Goal: Consume media (video, audio): Consume media (video, audio)

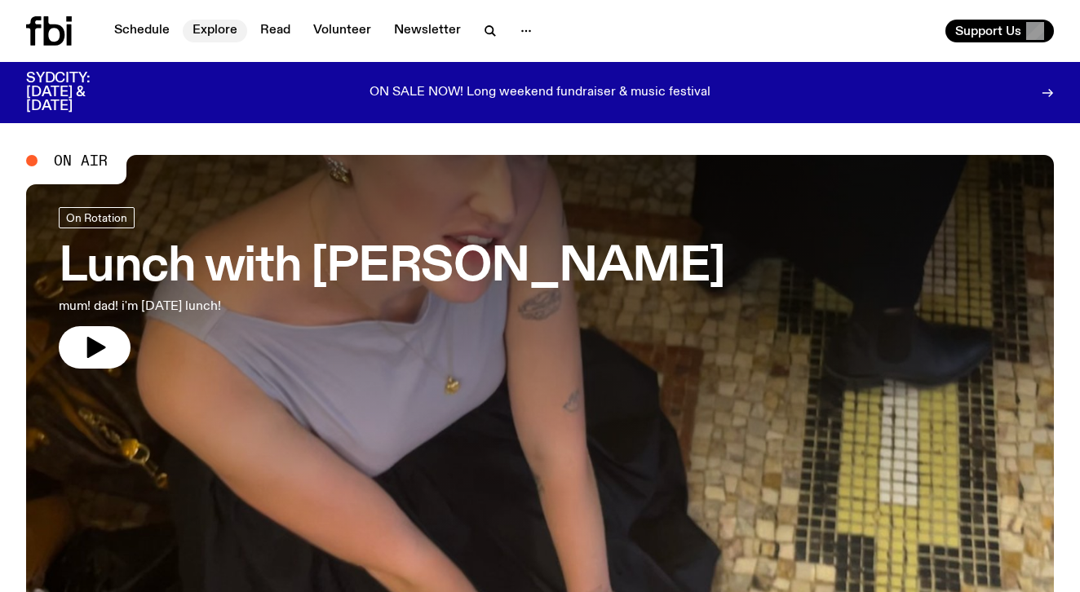
click at [228, 30] on link "Explore" at bounding box center [215, 31] width 64 height 23
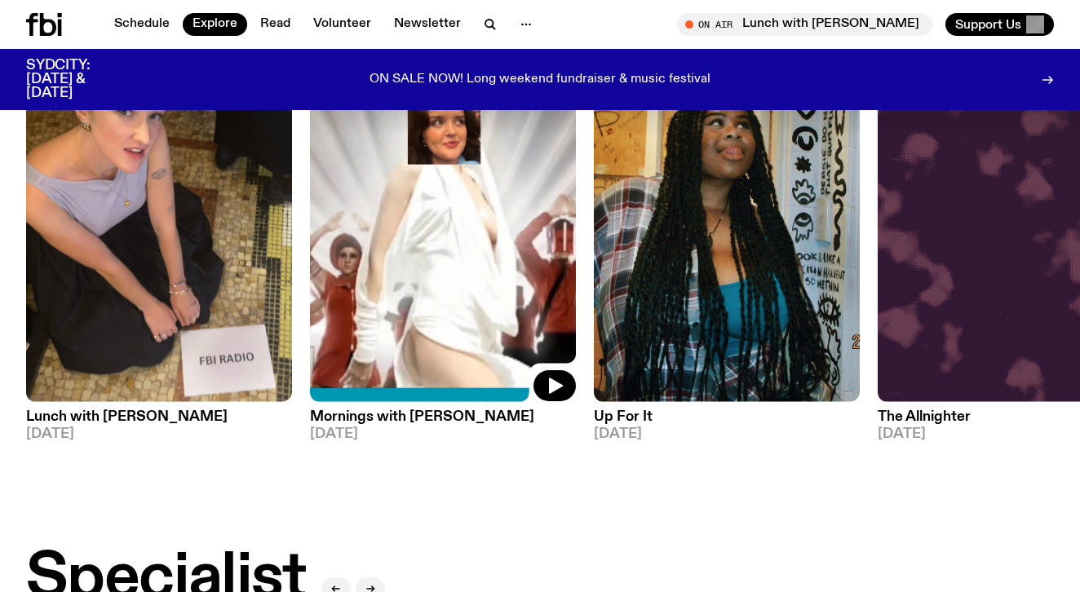
scroll to position [758, 0]
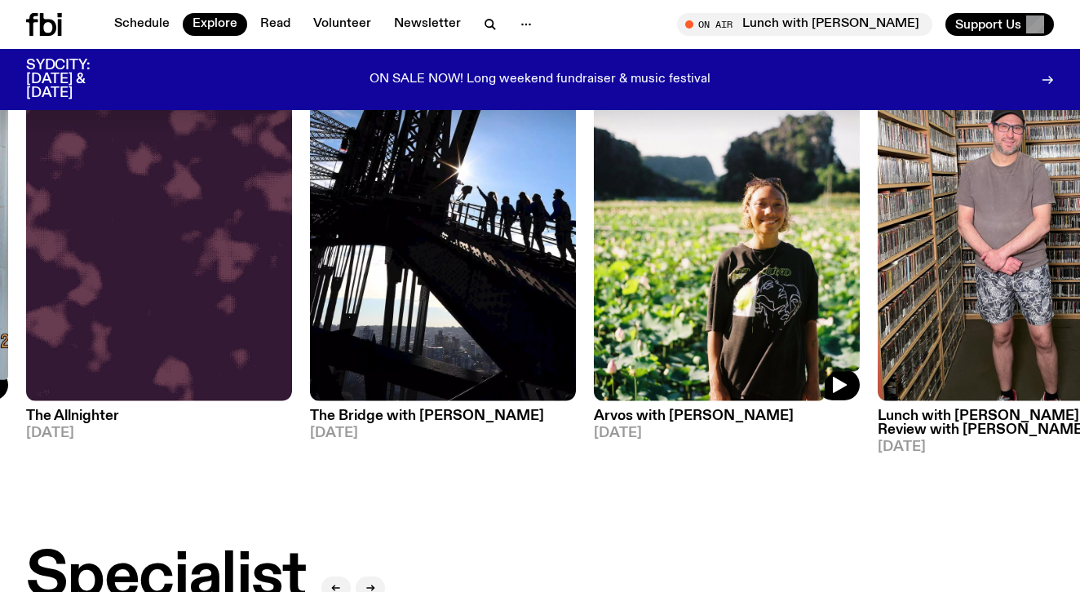
click at [754, 301] on img at bounding box center [727, 224] width 266 height 355
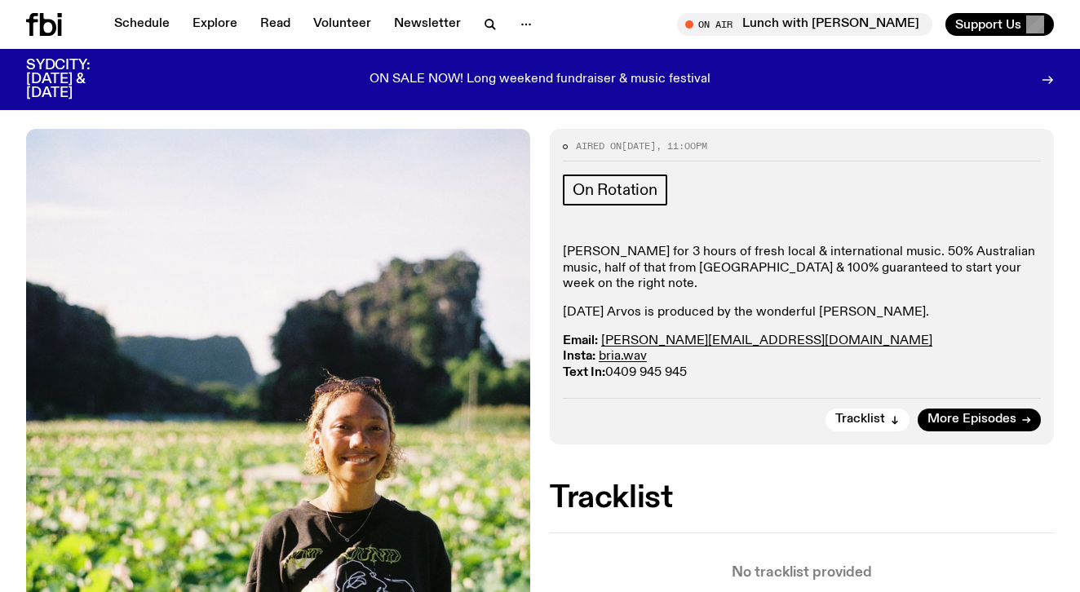
scroll to position [264, 0]
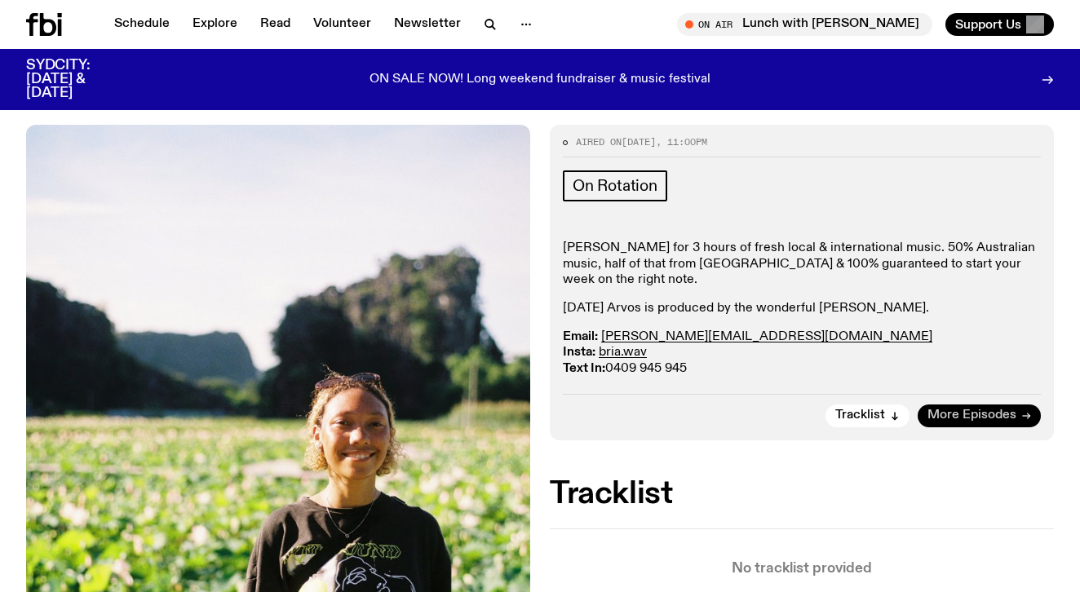
click at [957, 410] on span "More Episodes" at bounding box center [972, 416] width 89 height 12
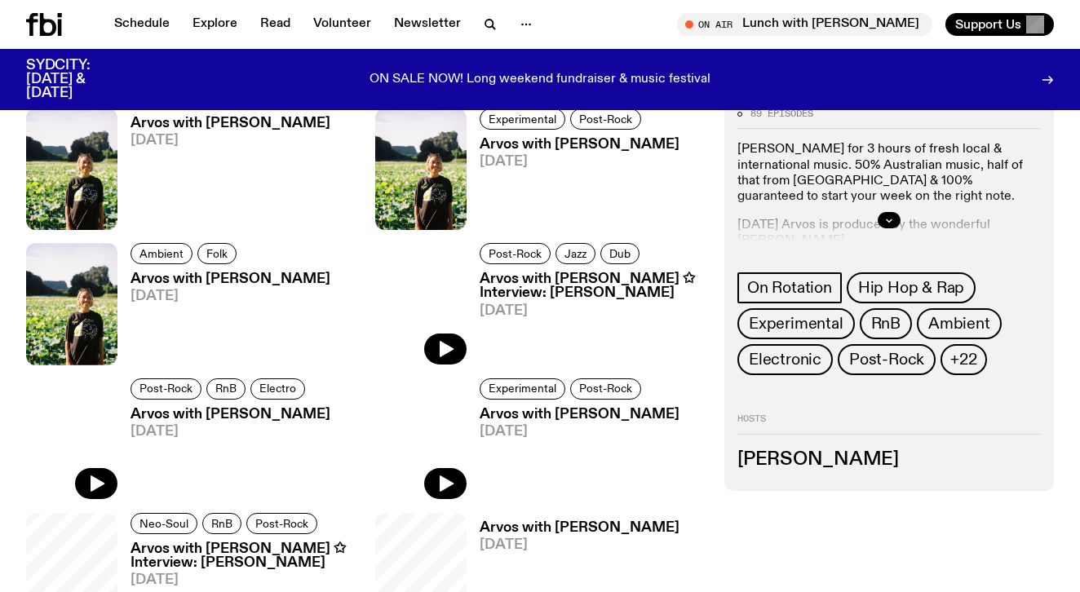
scroll to position [672, 0]
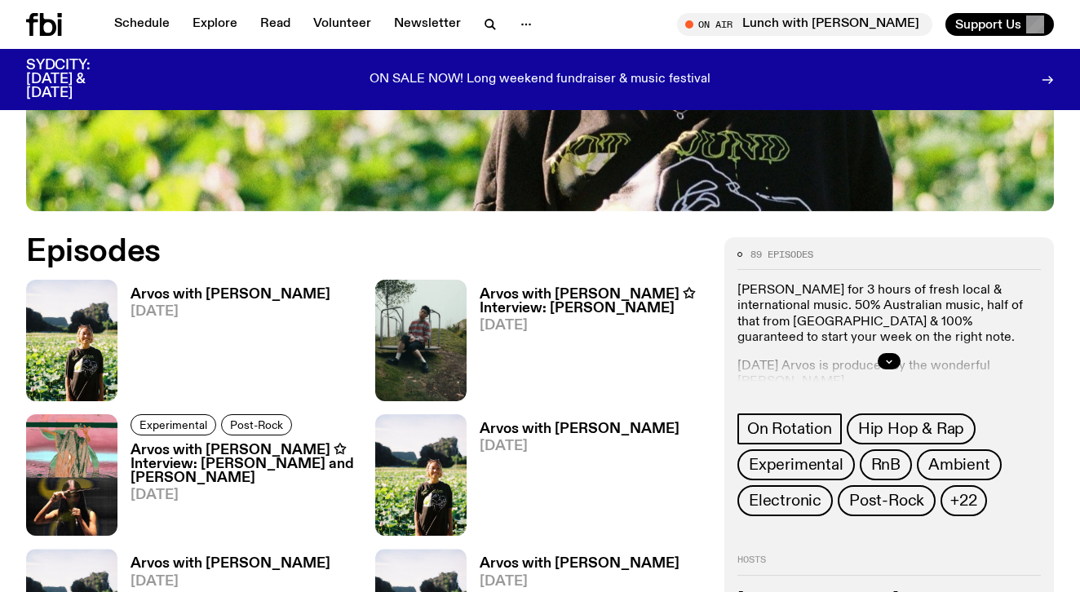
click at [175, 288] on h3 "Arvos with [PERSON_NAME]" at bounding box center [231, 295] width 200 height 14
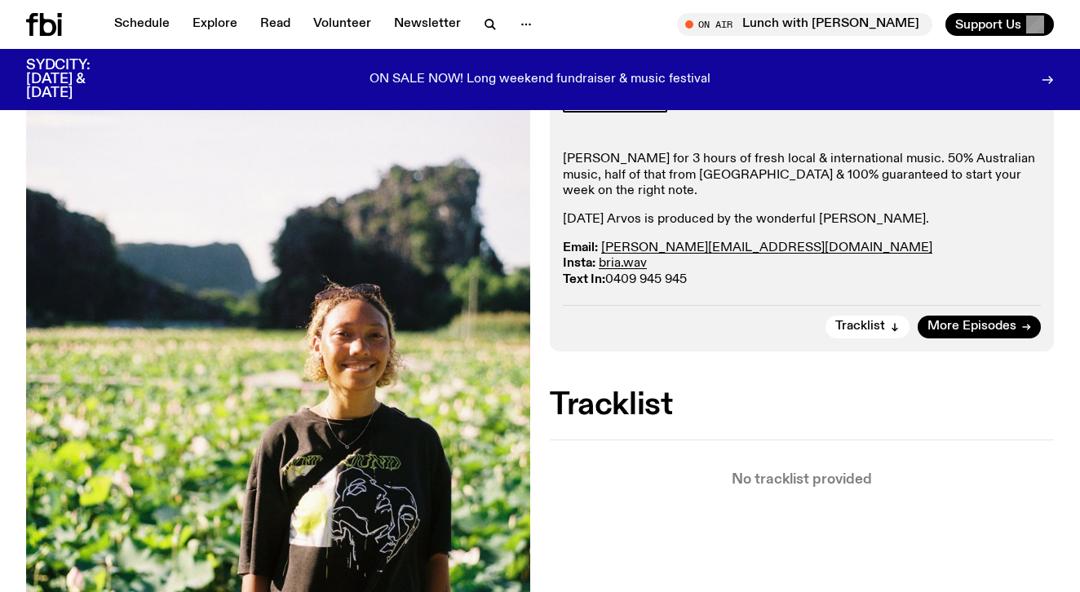
click at [221, 258] on img at bounding box center [278, 372] width 504 height 672
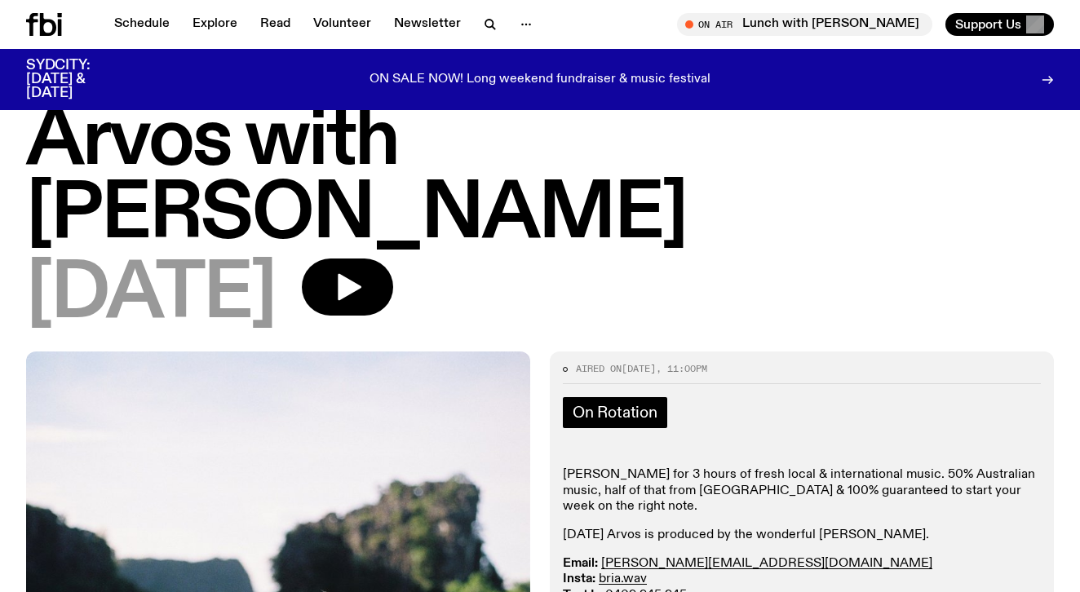
scroll to position [38, 0]
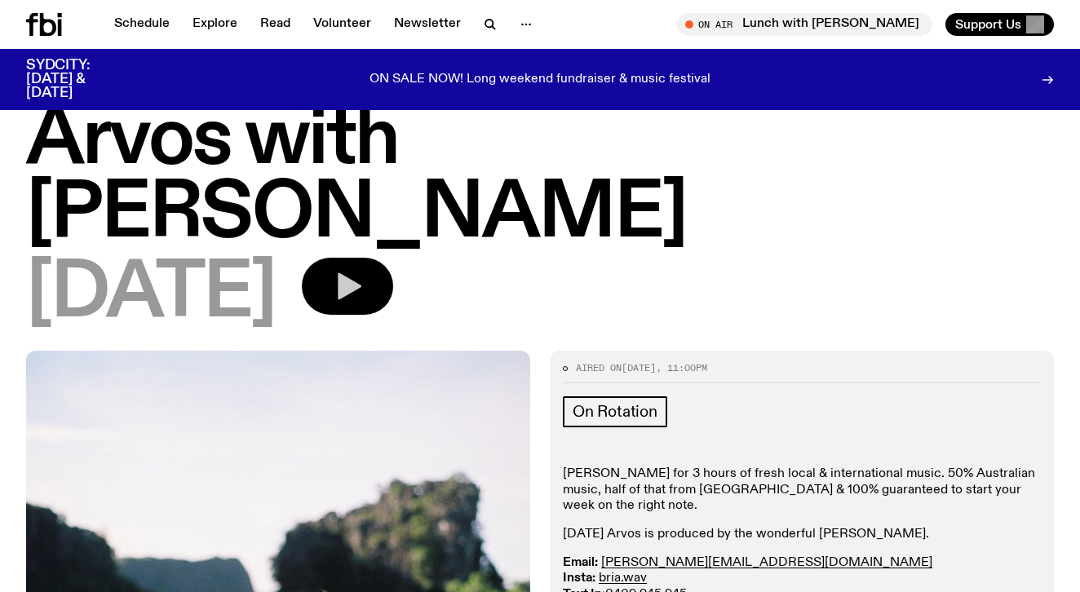
click at [361, 273] on icon "button" at bounding box center [350, 286] width 24 height 27
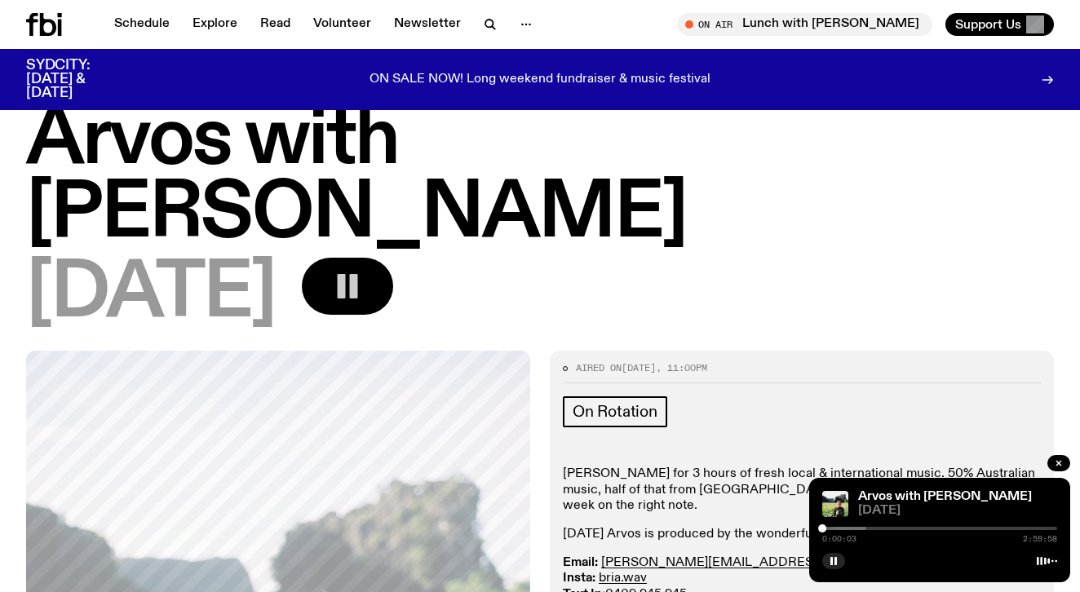
click at [844, 531] on div "0:00:03 2:59:58" at bounding box center [939, 534] width 235 height 20
click at [837, 530] on div at bounding box center [749, 528] width 235 height 3
click at [844, 530] on div at bounding box center [844, 529] width 8 height 8
click at [845, 530] on div at bounding box center [844, 529] width 8 height 8
click at [850, 530] on div "0:16:52 2:59:58" at bounding box center [939, 534] width 235 height 20
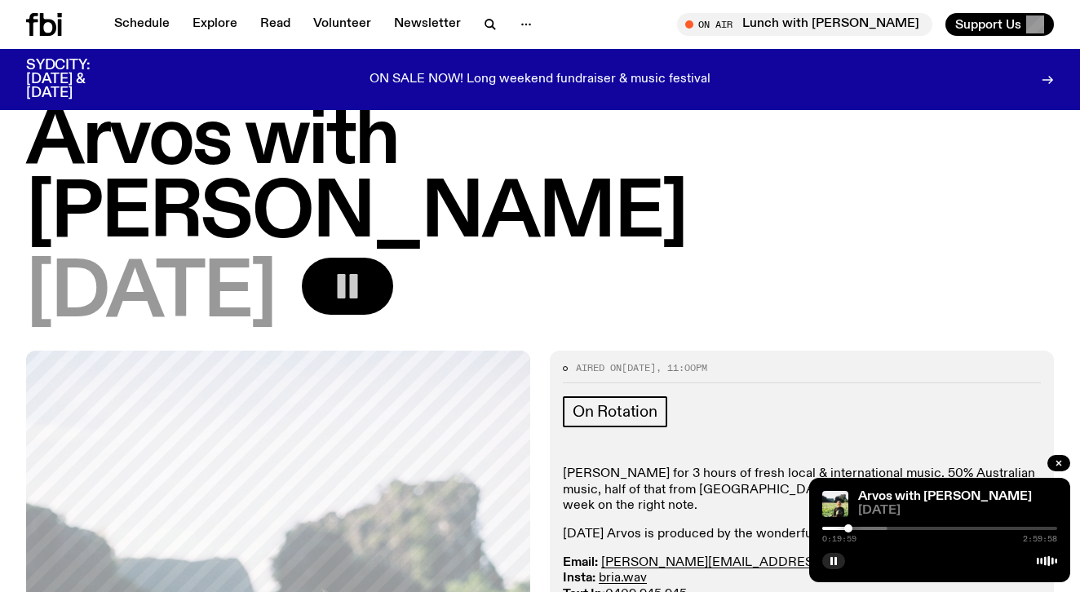
click at [850, 530] on div at bounding box center [849, 529] width 8 height 8
click at [854, 530] on div at bounding box center [854, 529] width 8 height 8
click at [860, 530] on div at bounding box center [857, 529] width 8 height 8
click at [865, 530] on div at bounding box center [865, 529] width 8 height 8
click at [867, 530] on div at bounding box center [867, 529] width 8 height 8
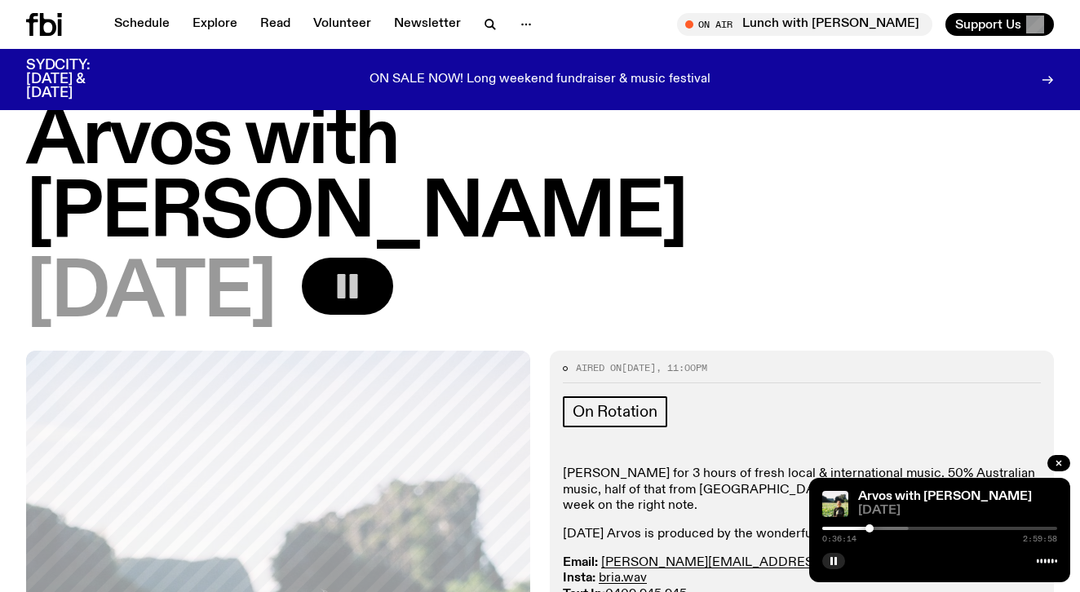
click at [870, 530] on div at bounding box center [870, 529] width 8 height 8
click at [867, 530] on div at bounding box center [867, 529] width 8 height 8
drag, startPoint x: 869, startPoint y: 530, endPoint x: 893, endPoint y: 531, distance: 23.7
click at [893, 531] on div at bounding box center [892, 529] width 8 height 8
click at [896, 532] on div at bounding box center [895, 529] width 8 height 8
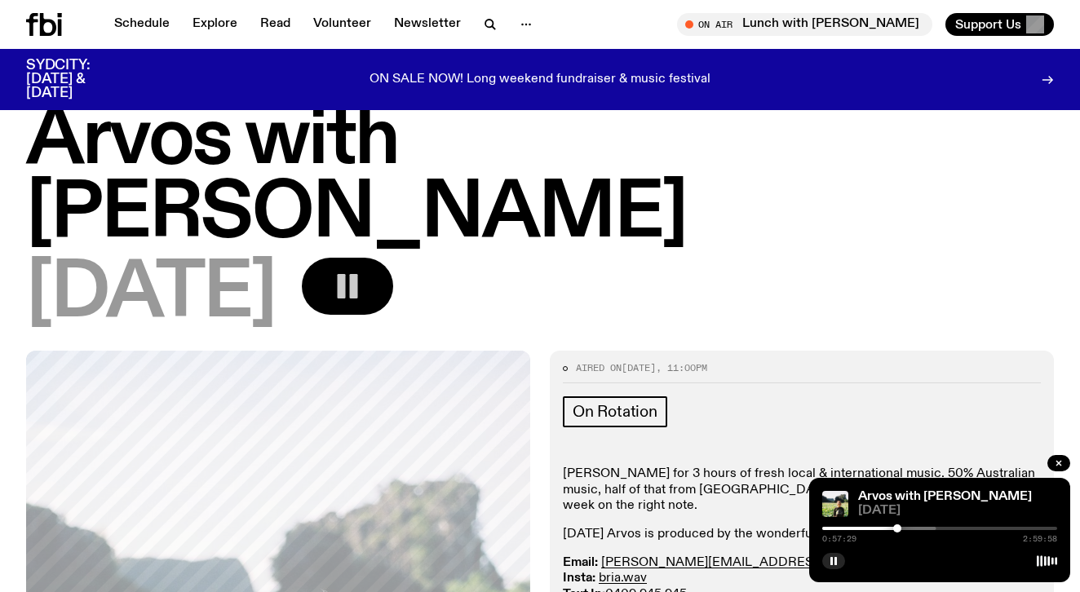
click at [898, 532] on div at bounding box center [897, 529] width 8 height 8
click at [902, 533] on div "1:01:14 2:59:58" at bounding box center [939, 534] width 235 height 20
click at [907, 530] on div at bounding box center [906, 529] width 8 height 8
click at [909, 530] on div at bounding box center [909, 529] width 8 height 8
click at [911, 530] on div at bounding box center [911, 529] width 8 height 8
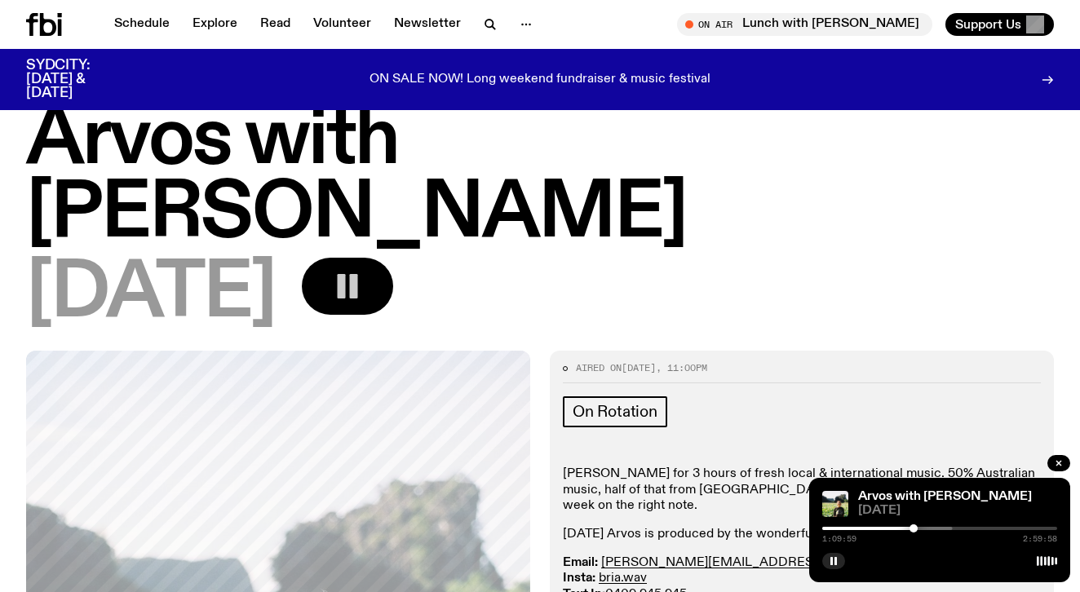
click at [914, 530] on div at bounding box center [914, 529] width 8 height 8
click at [915, 530] on div at bounding box center [915, 529] width 8 height 8
click at [918, 530] on div at bounding box center [918, 529] width 8 height 8
click at [921, 530] on div at bounding box center [921, 529] width 8 height 8
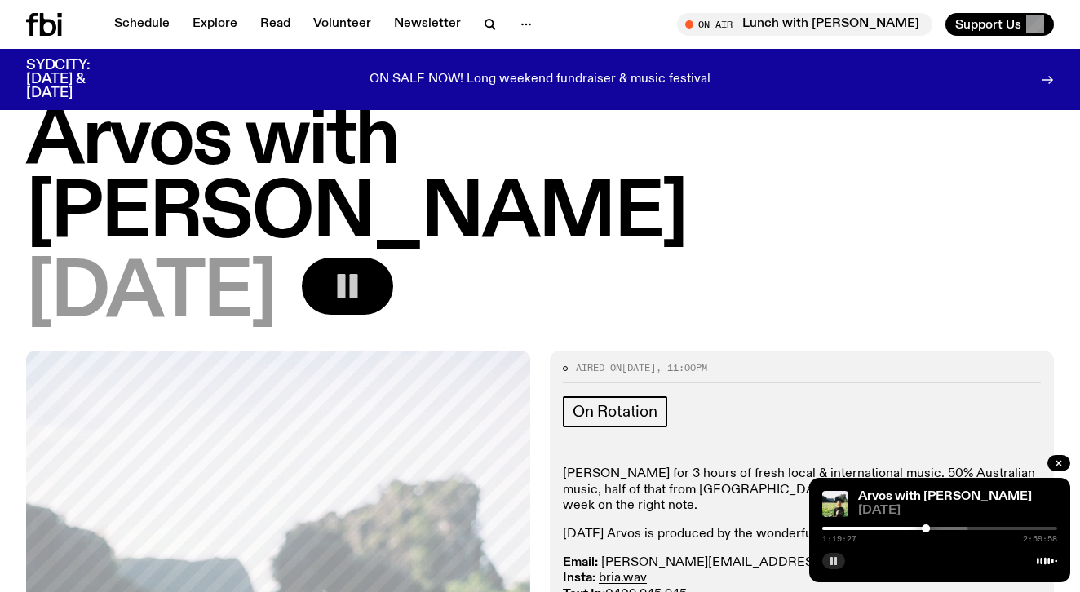
click at [836, 565] on icon "button" at bounding box center [834, 561] width 10 height 10
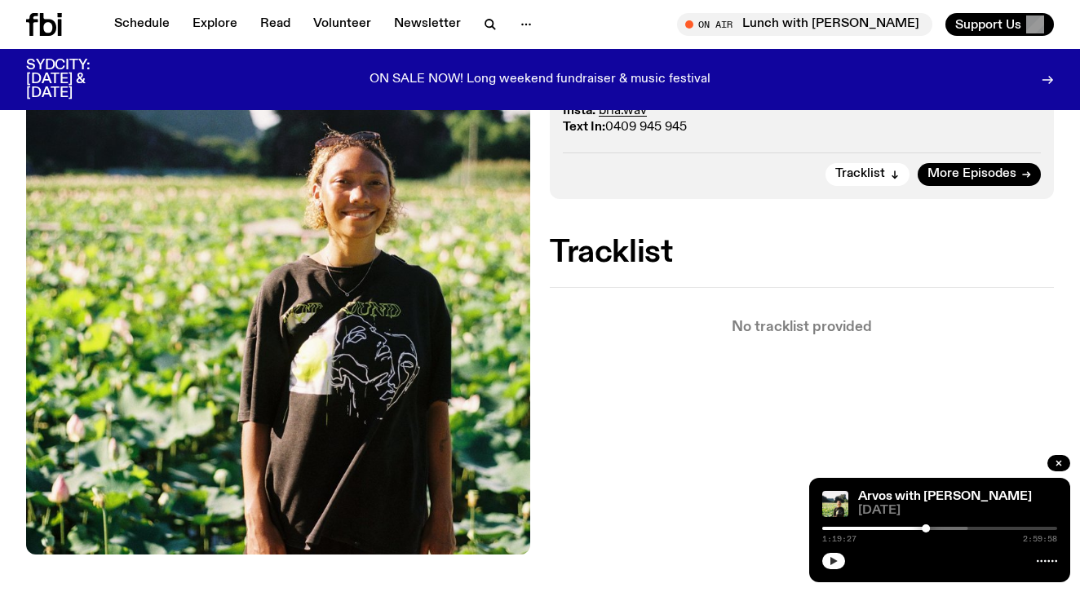
scroll to position [511, 0]
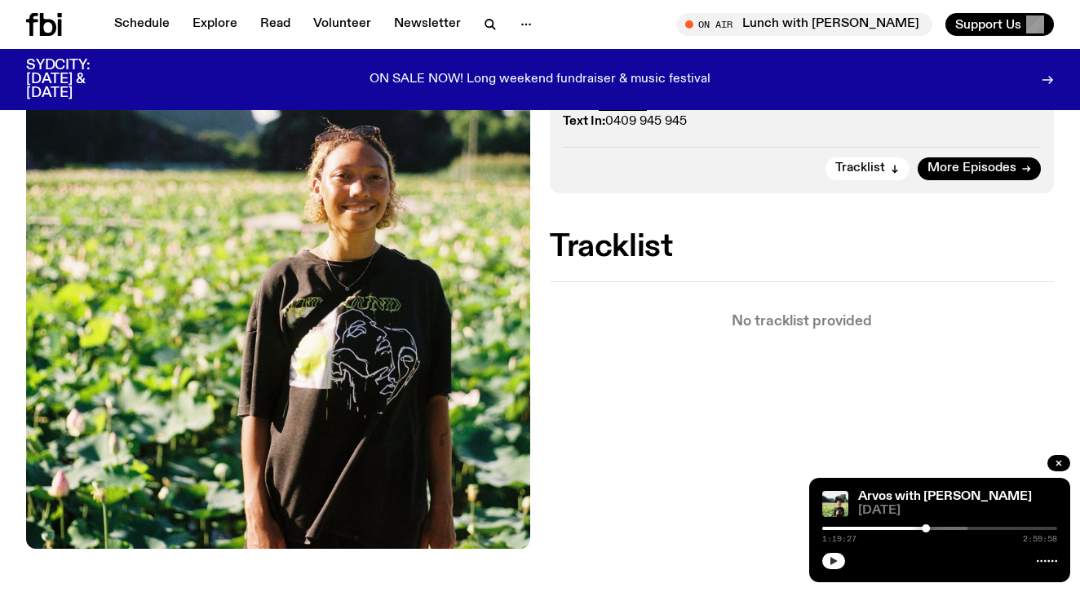
click at [840, 556] on button "button" at bounding box center [833, 561] width 23 height 16
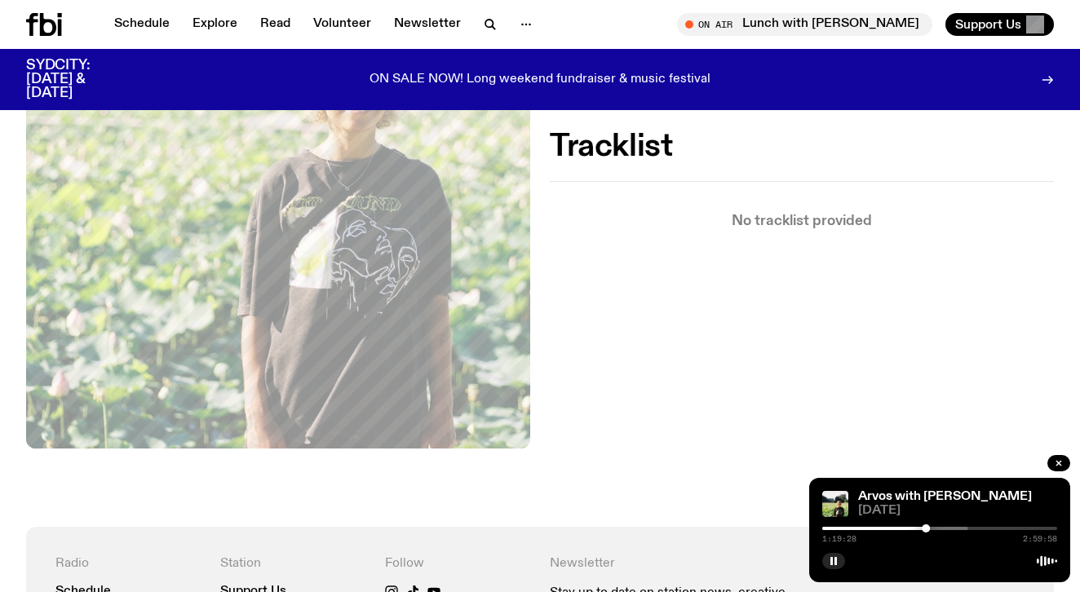
scroll to position [694, 0]
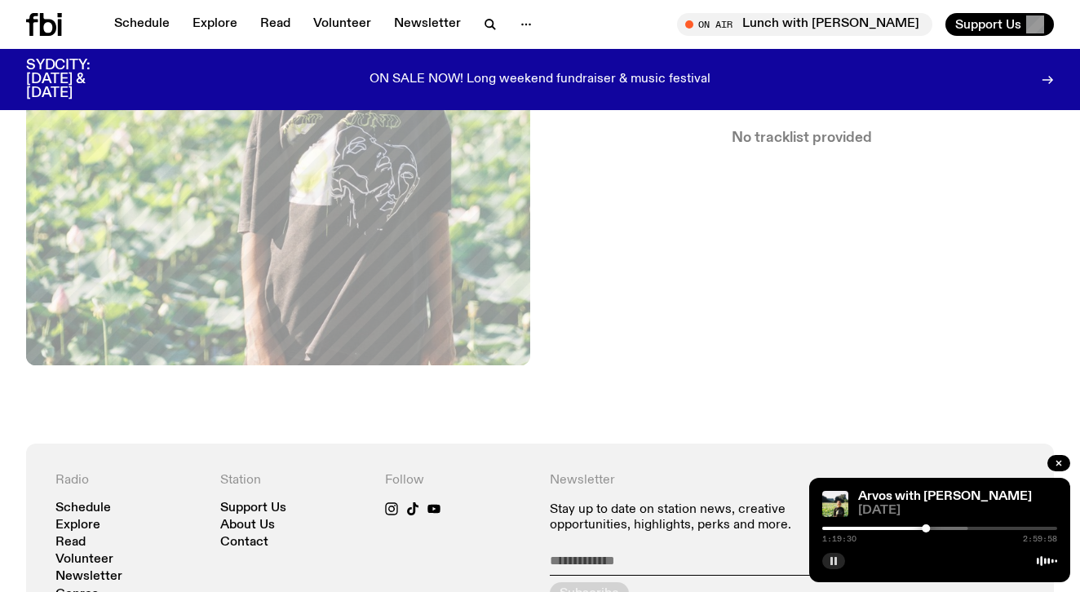
click at [831, 565] on icon "button" at bounding box center [834, 561] width 10 height 10
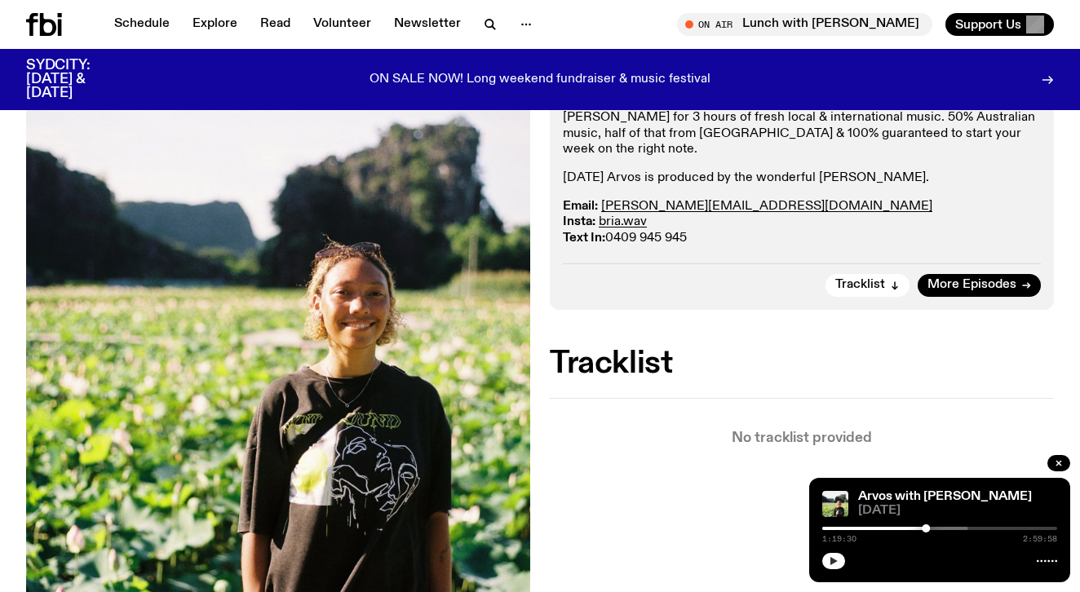
scroll to position [296, 0]
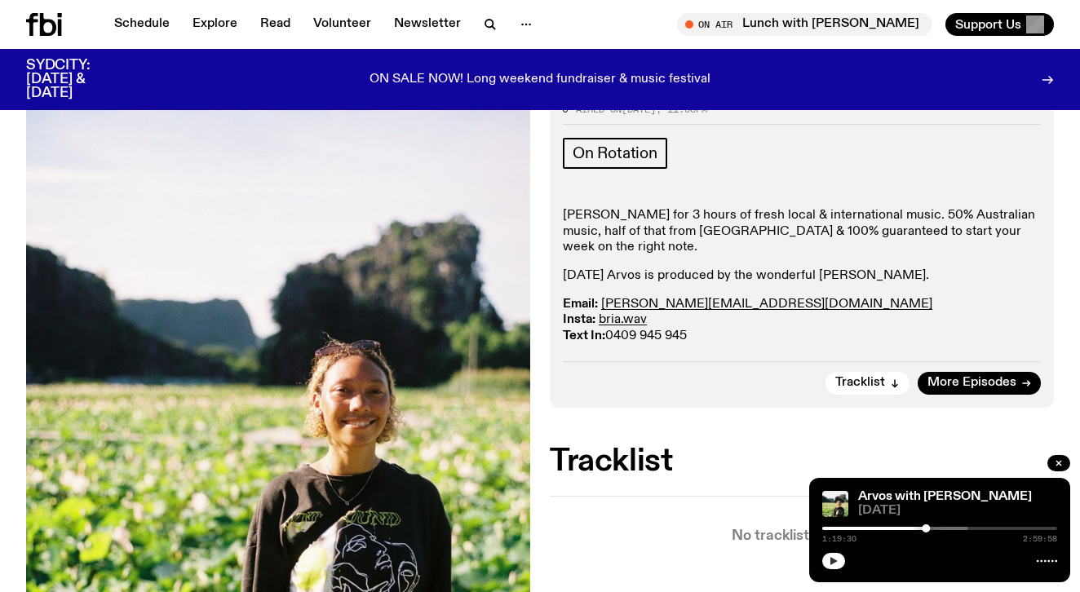
click at [833, 564] on icon "button" at bounding box center [834, 561] width 7 height 8
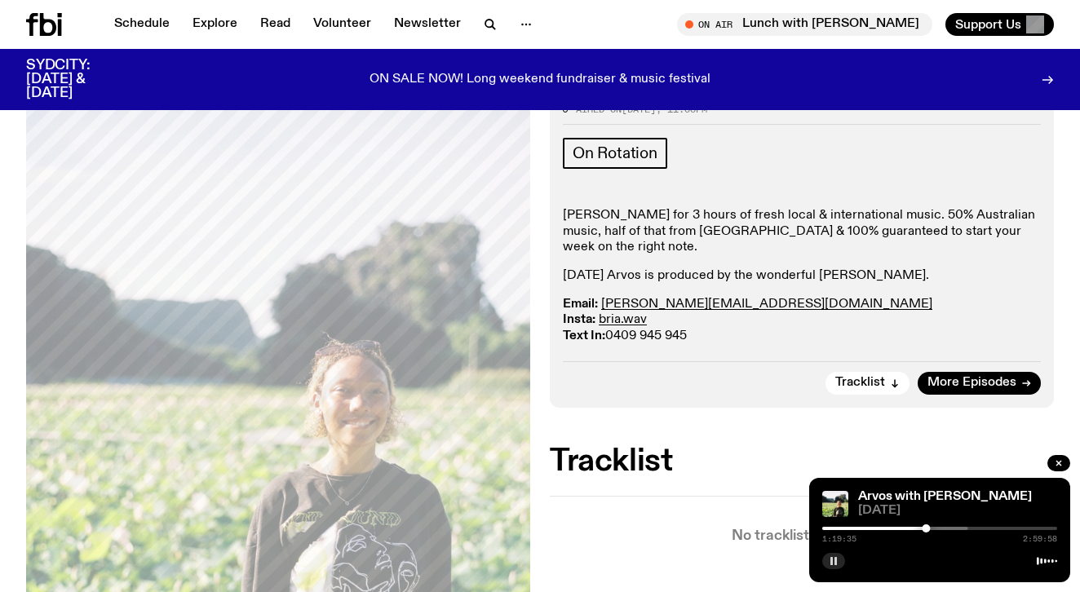
click at [832, 558] on rect "button" at bounding box center [832, 561] width 2 height 8
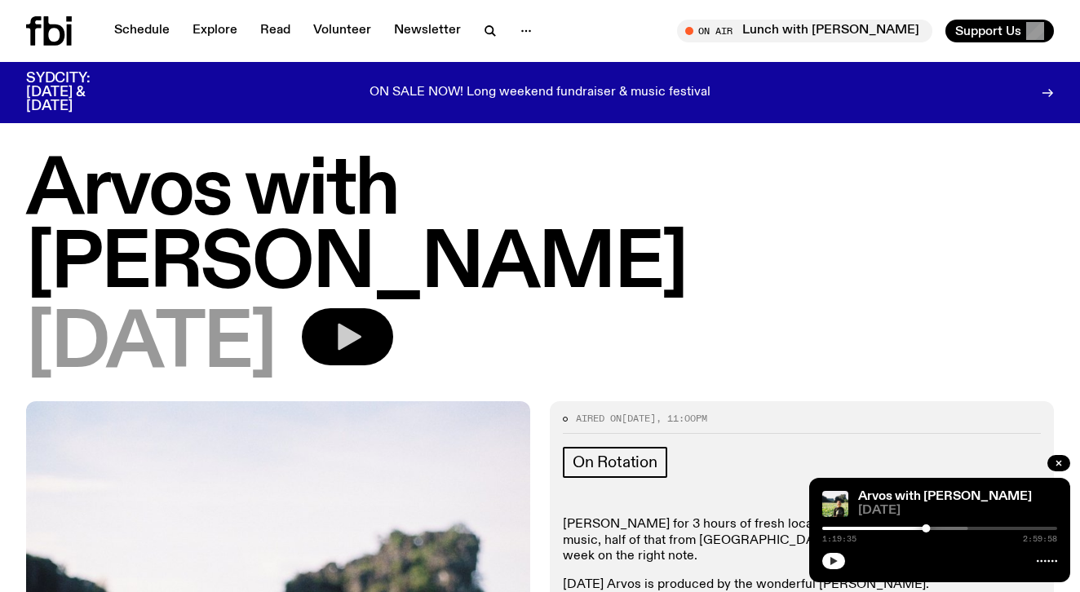
scroll to position [0, 0]
click at [55, 41] on icon at bounding box center [49, 30] width 46 height 29
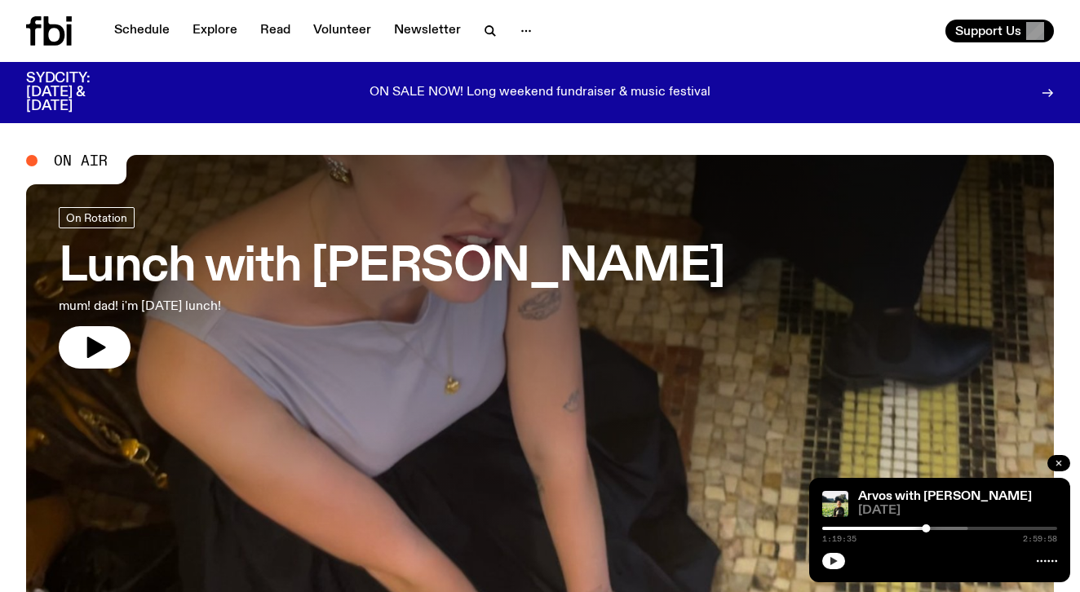
click at [1053, 456] on button "button" at bounding box center [1059, 463] width 23 height 16
